Goal: Contribute content: Contribute content

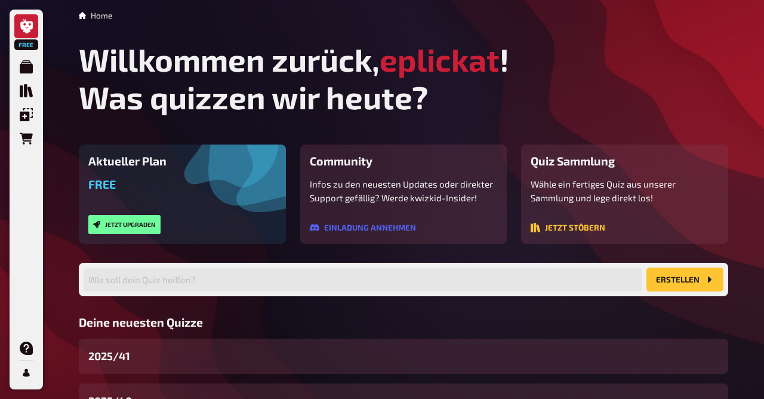
scroll to position [143, 0]
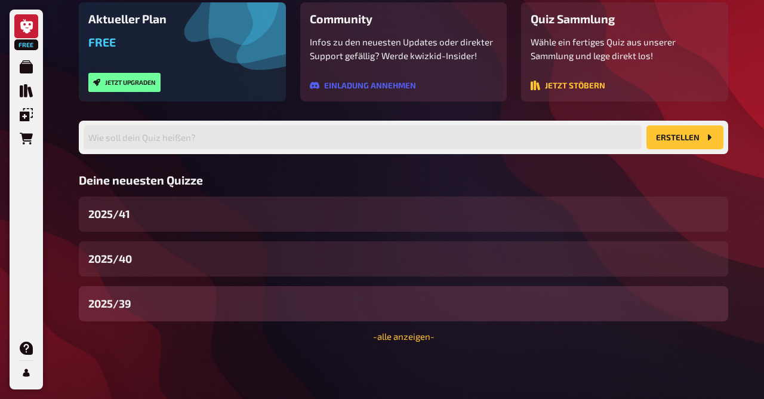
click at [141, 309] on div "2025/39" at bounding box center [404, 303] width 650 height 35
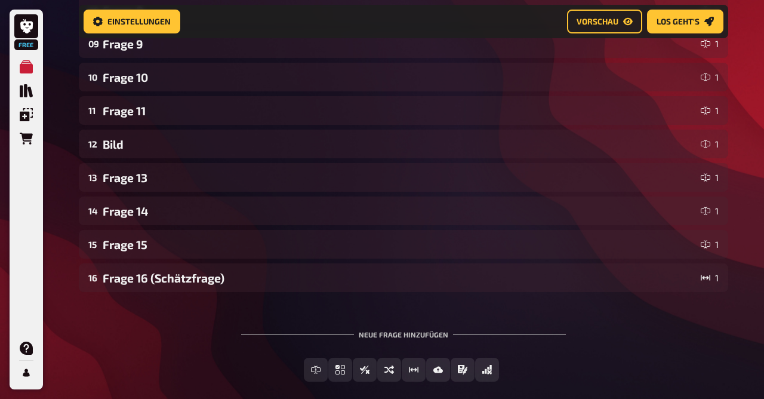
scroll to position [542, 0]
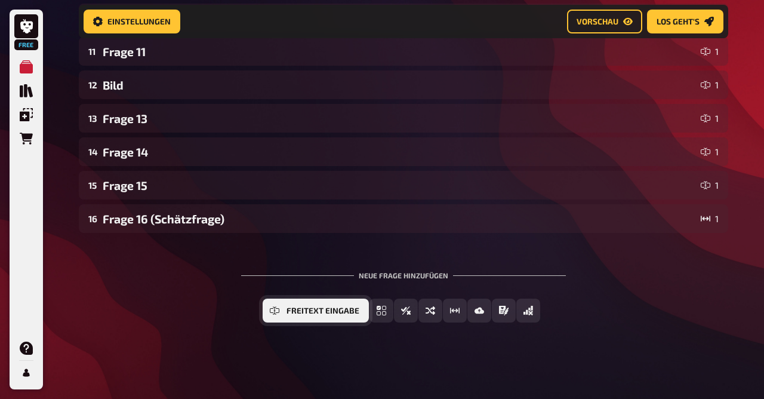
click at [281, 320] on button "Freitext Eingabe" at bounding box center [316, 311] width 106 height 24
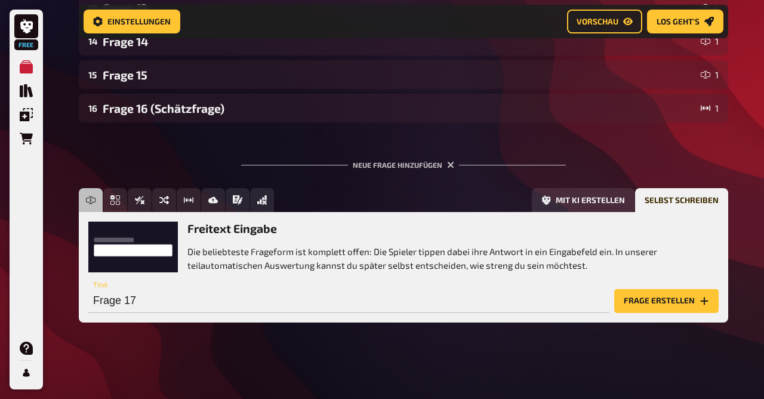
scroll to position [652, 0]
click at [672, 299] on button "Frage erstellen" at bounding box center [667, 301] width 105 height 24
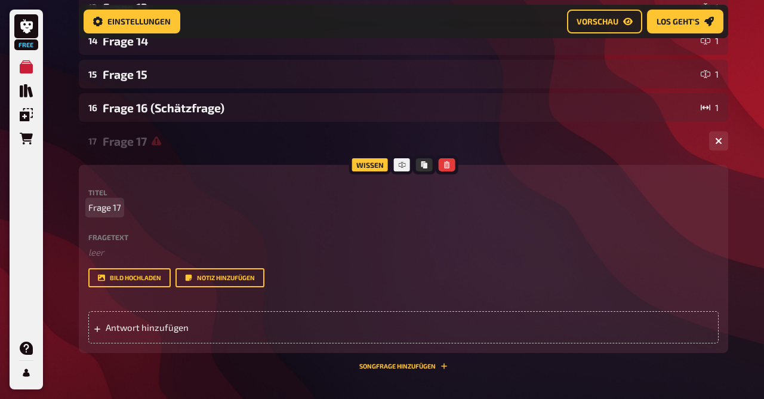
click at [99, 210] on span "Frage 17" at bounding box center [104, 208] width 33 height 14
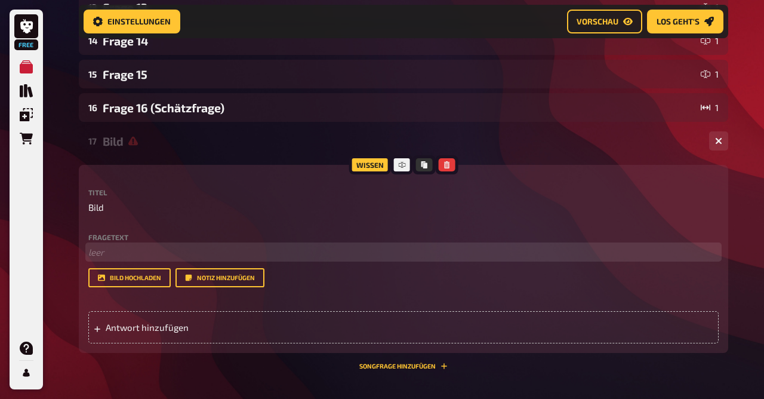
click at [101, 254] on p "﻿ leer" at bounding box center [403, 252] width 631 height 14
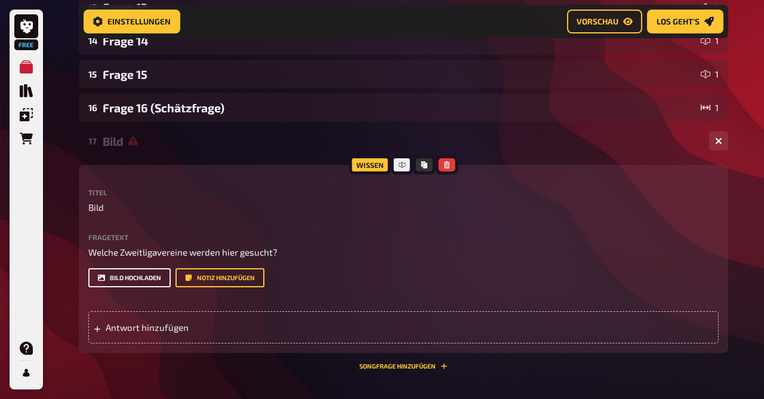
click at [124, 282] on button "Bild hochladen" at bounding box center [129, 277] width 82 height 19
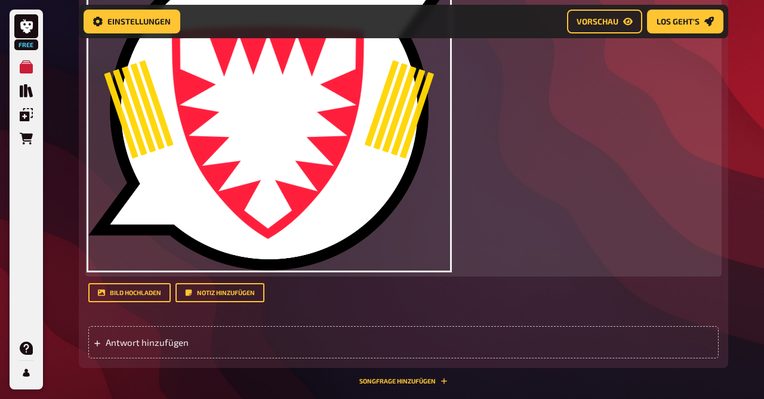
scroll to position [967, 0]
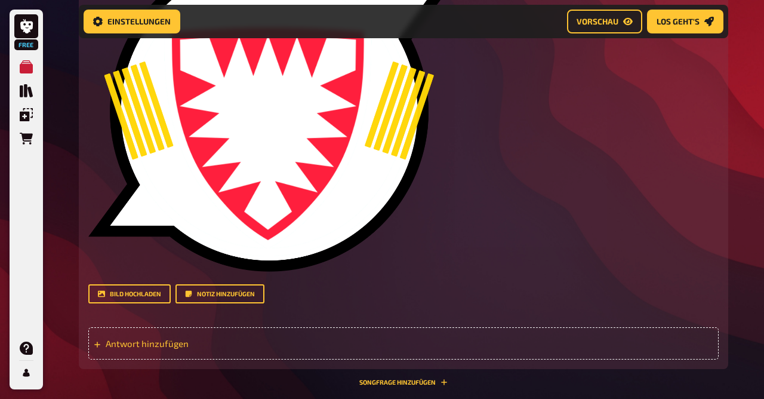
click at [187, 340] on span "Antwort hinzufügen" at bounding box center [199, 343] width 186 height 11
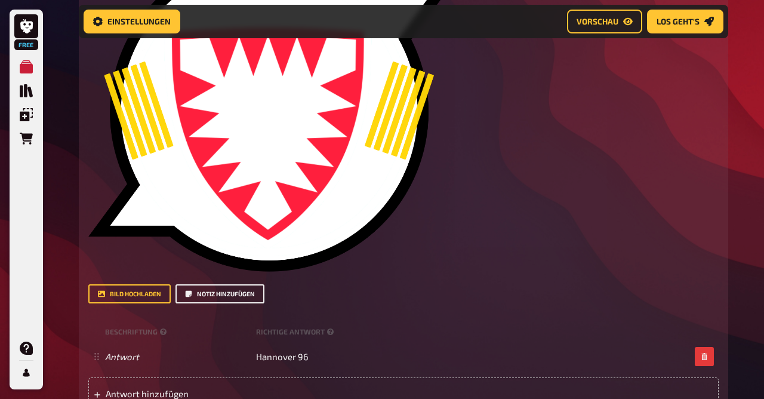
scroll to position [991, 0]
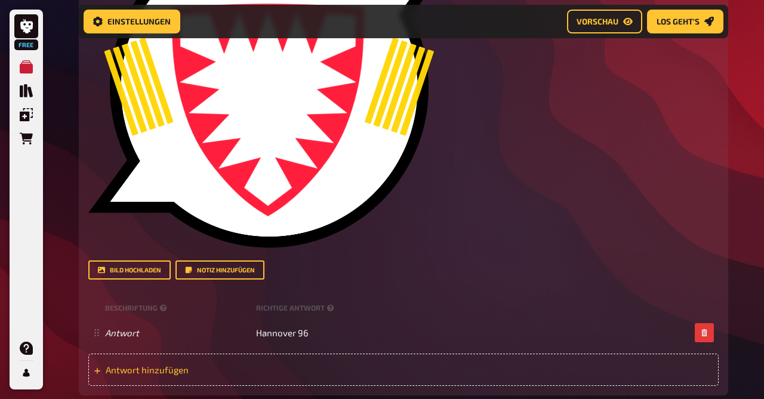
click at [175, 367] on span "Antwort hinzufügen" at bounding box center [199, 369] width 186 height 11
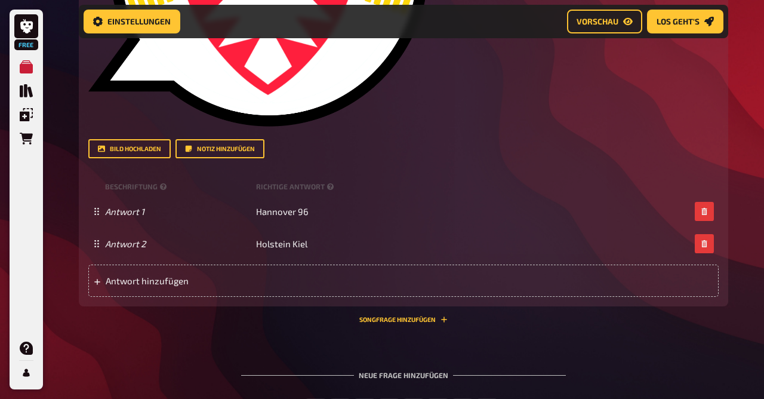
scroll to position [1115, 0]
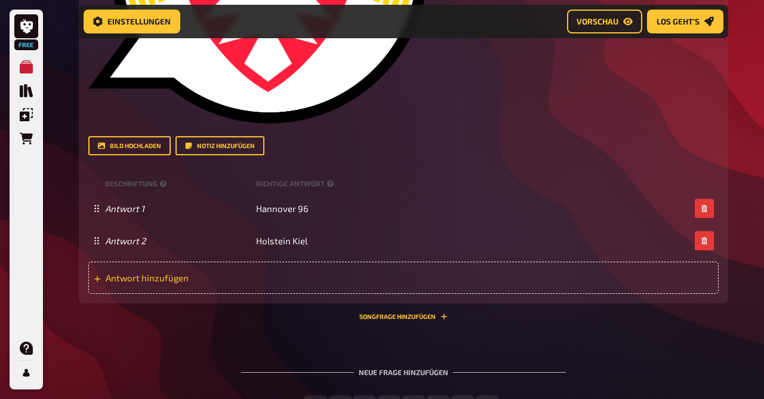
click at [157, 274] on span "Antwort hinzufügen" at bounding box center [199, 277] width 186 height 11
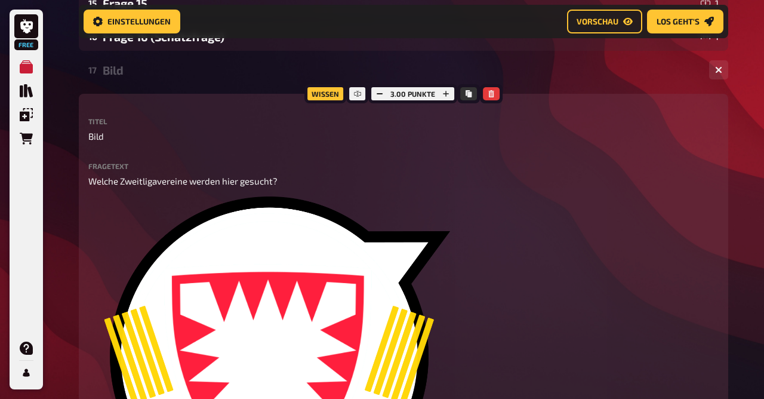
scroll to position [720, 0]
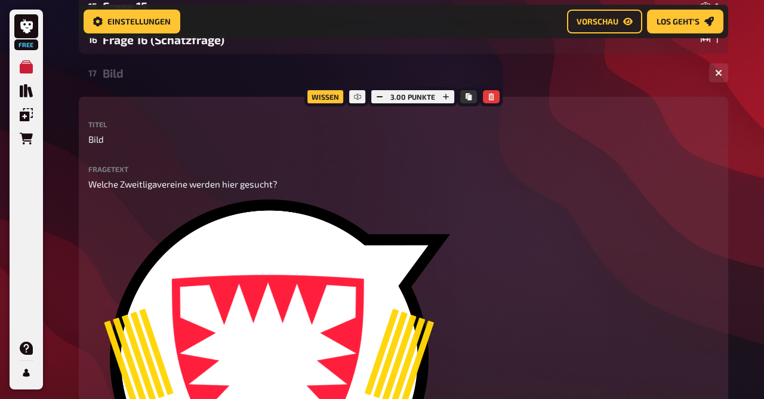
click at [112, 69] on div "Bild" at bounding box center [401, 73] width 597 height 14
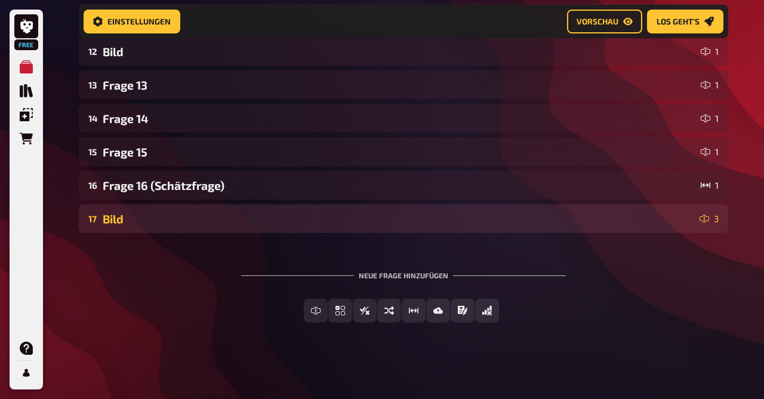
scroll to position [575, 0]
